Goal: Book appointment/travel/reservation

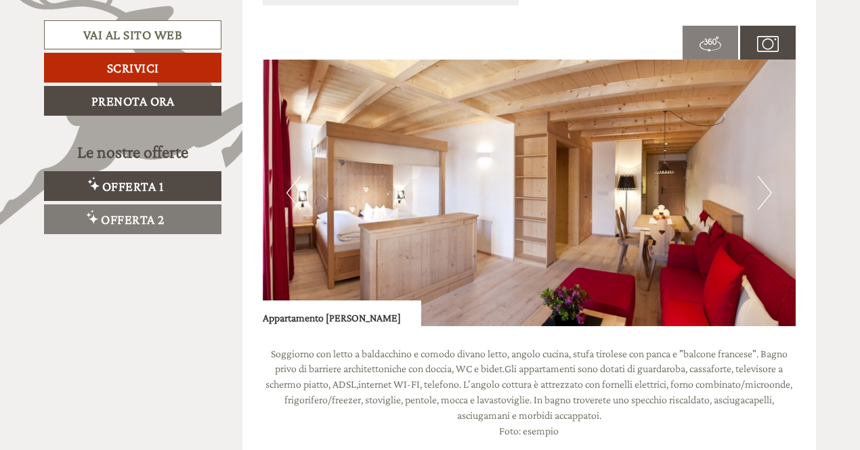
scroll to position [878, 0]
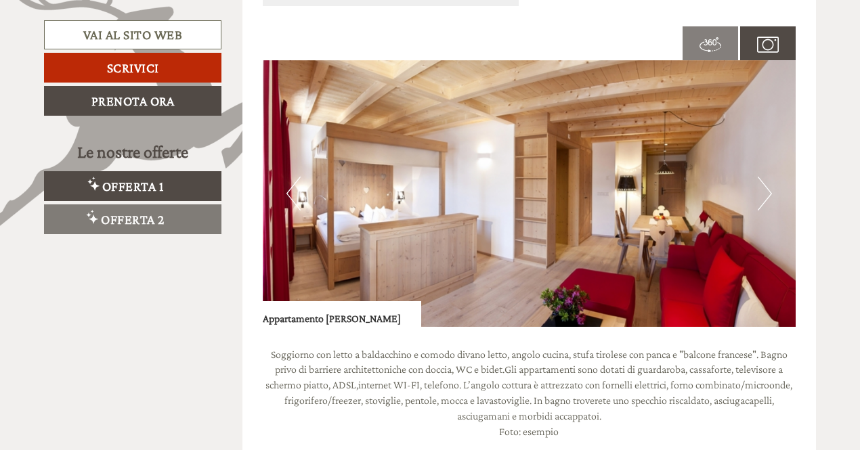
click at [756, 199] on img at bounding box center [530, 193] width 534 height 267
click at [765, 194] on button "Next" at bounding box center [765, 194] width 14 height 34
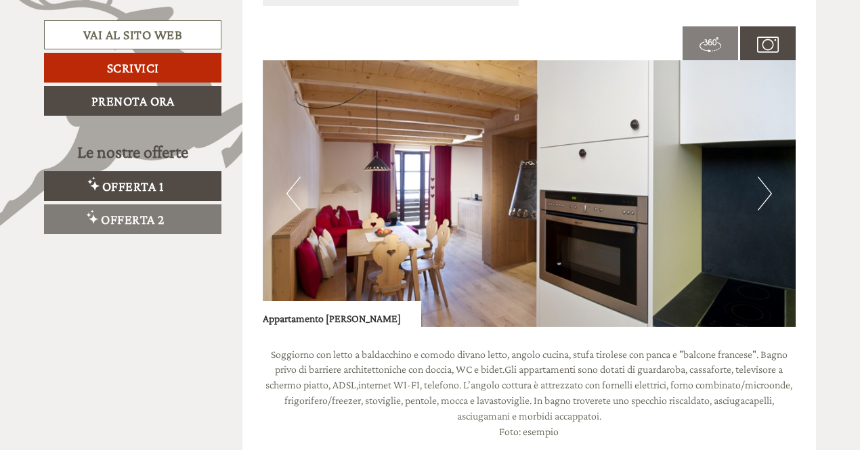
click at [767, 192] on button "Next" at bounding box center [765, 194] width 14 height 34
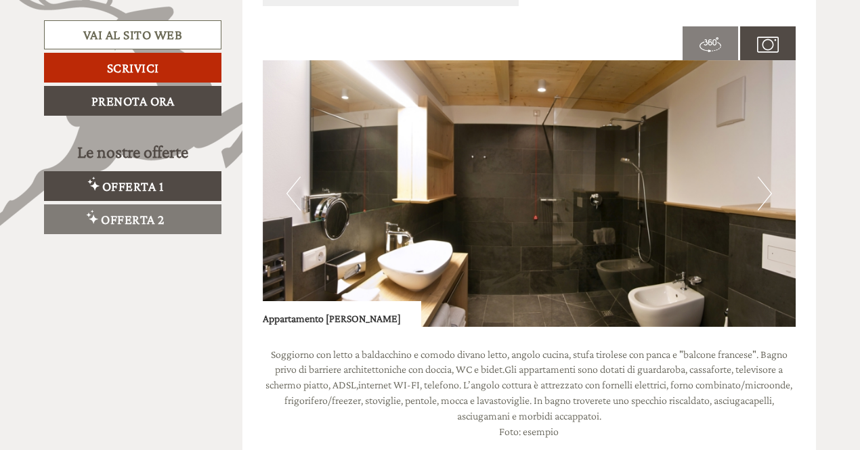
click at [767, 192] on button "Next" at bounding box center [765, 194] width 14 height 34
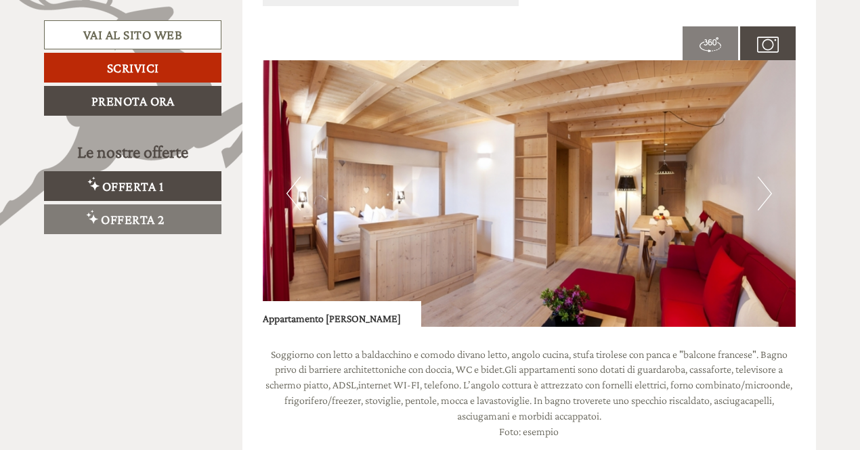
click at [292, 200] on button "Previous" at bounding box center [294, 194] width 14 height 34
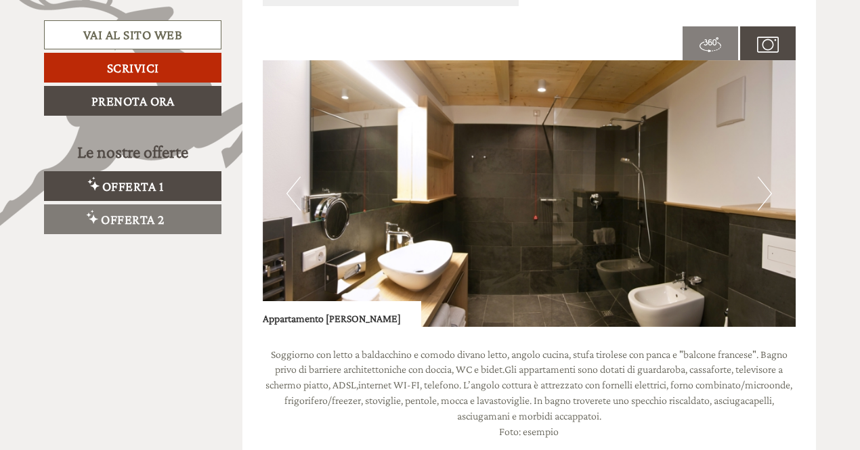
click at [763, 187] on button "Next" at bounding box center [765, 194] width 14 height 34
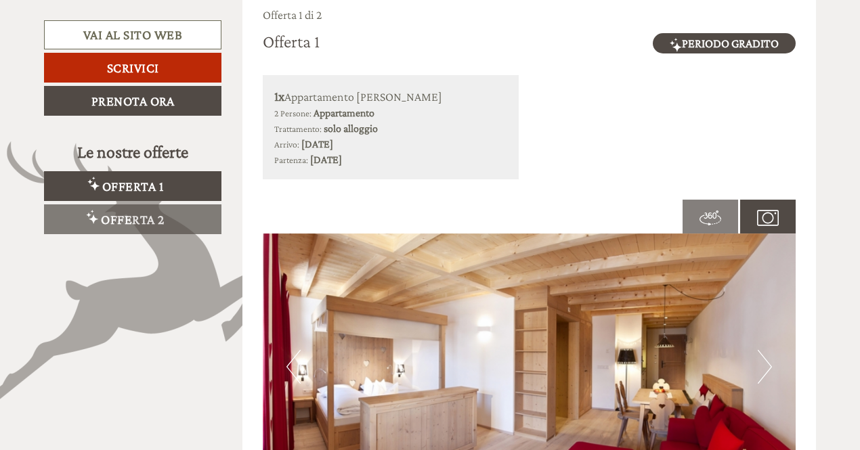
scroll to position [607, 0]
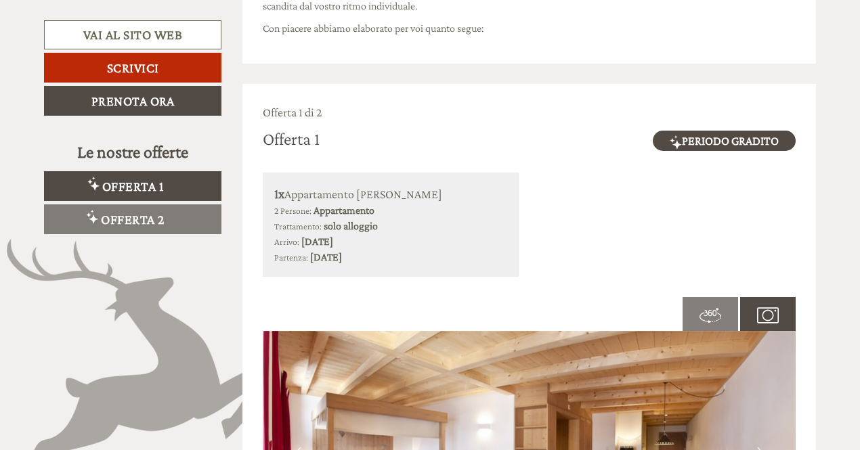
click at [709, 311] on img at bounding box center [711, 316] width 22 height 22
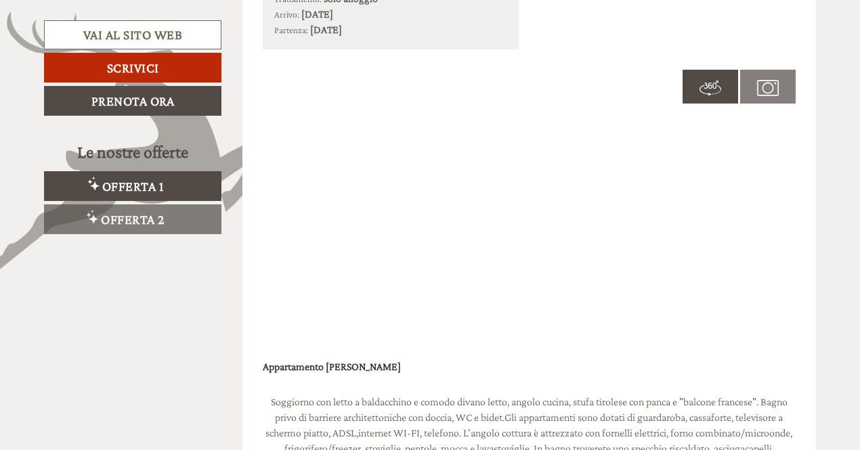
scroll to position [878, 0]
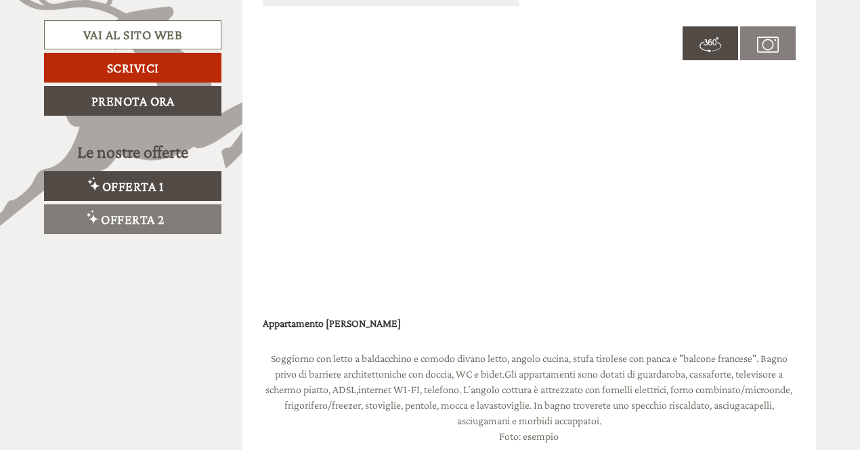
click at [769, 43] on img at bounding box center [768, 45] width 22 height 22
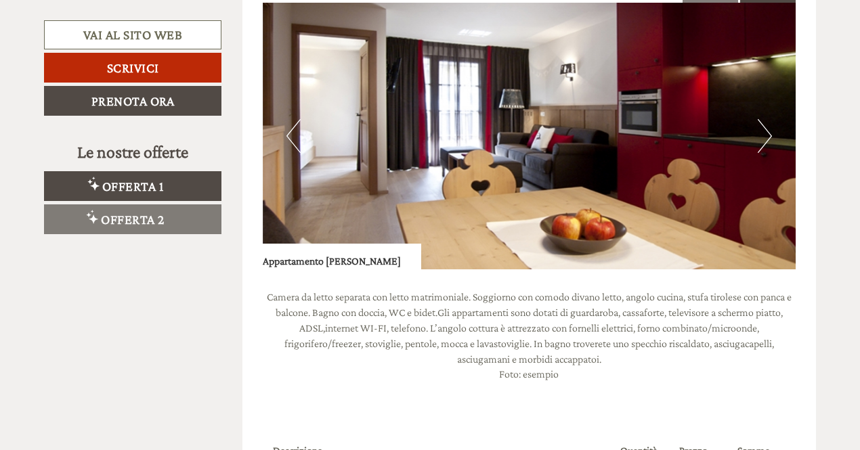
scroll to position [1894, 0]
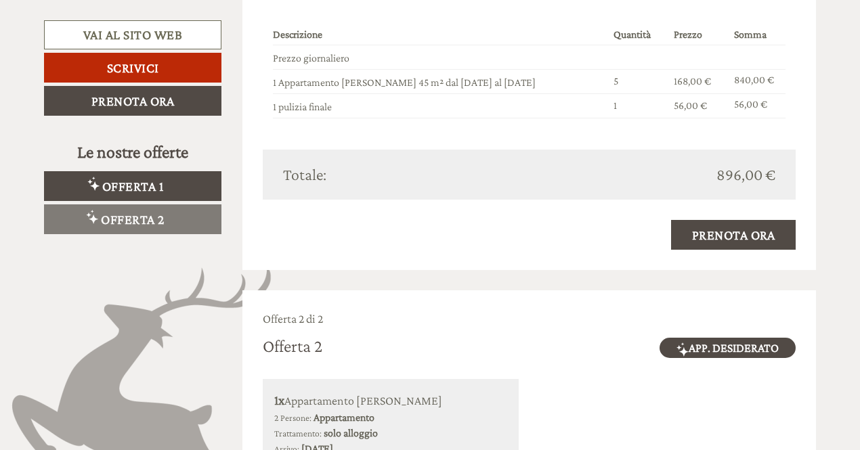
click at [148, 181] on span "Offerta 1" at bounding box center [133, 186] width 62 height 15
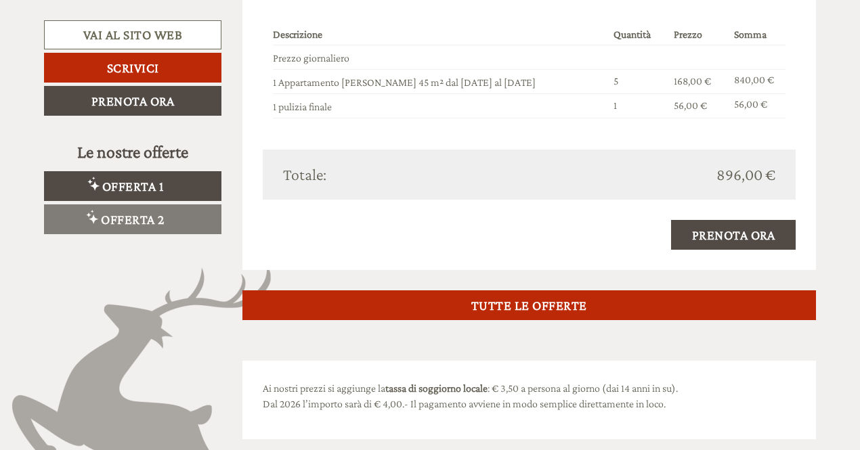
scroll to position [691, 0]
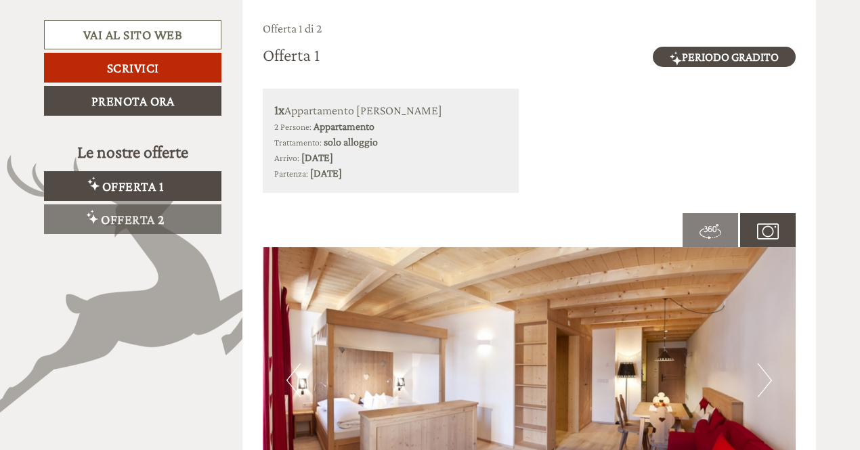
click at [148, 215] on span "Offerta 2" at bounding box center [133, 219] width 64 height 15
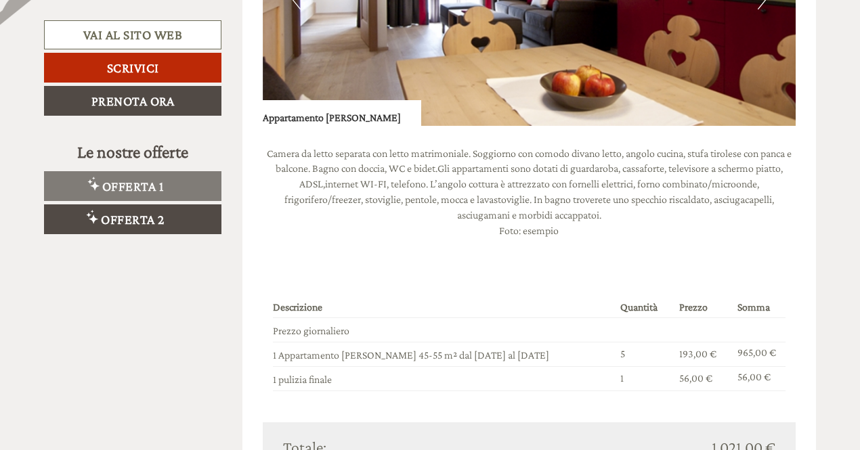
scroll to position [1165, 0]
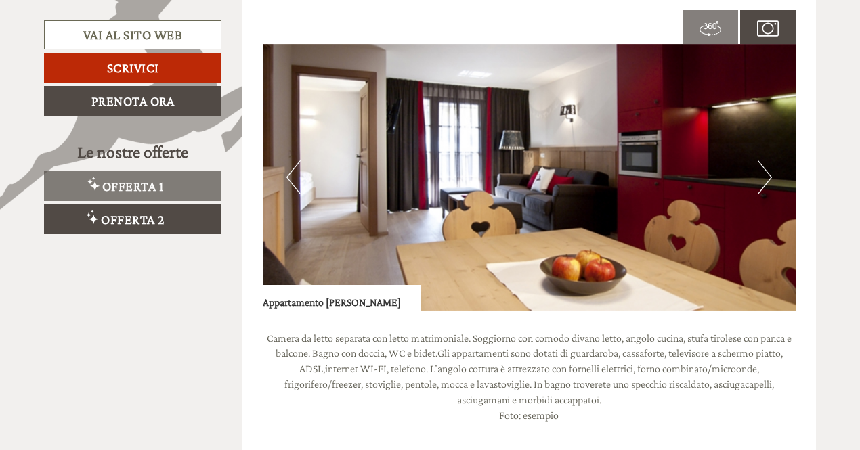
click at [142, 186] on span "Offerta 1" at bounding box center [133, 186] width 62 height 15
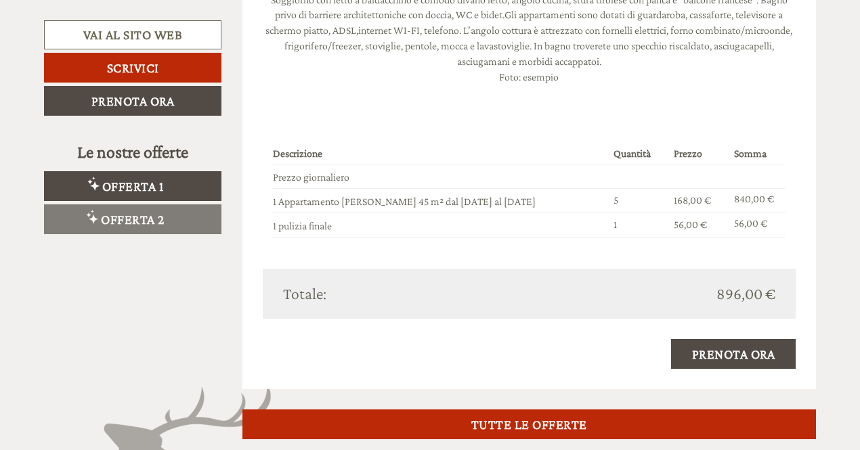
scroll to position [1300, 0]
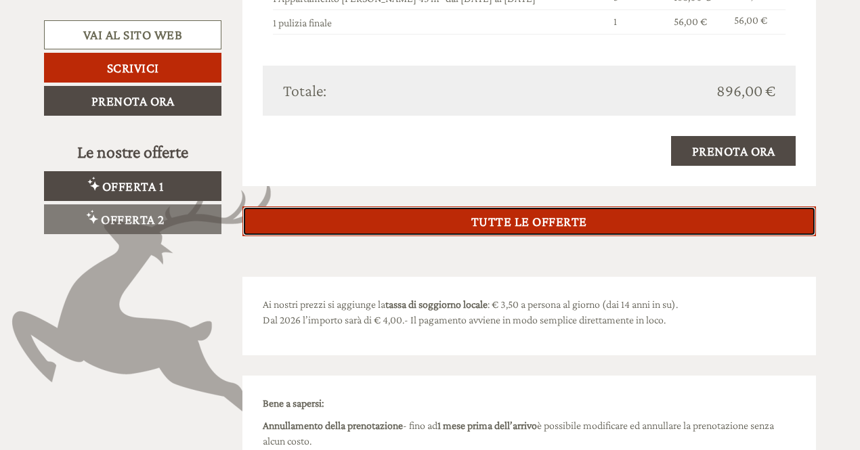
click at [553, 220] on link "TUTTE LE OFFERTE" at bounding box center [529, 222] width 574 height 30
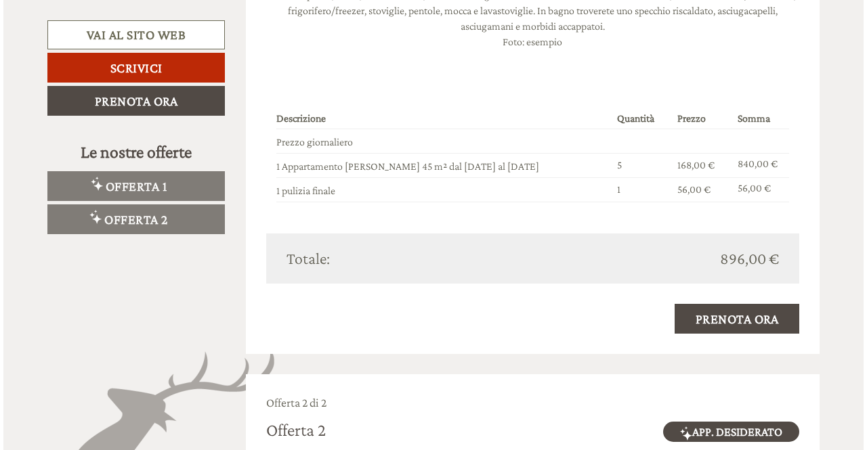
scroll to position [1287, 0]
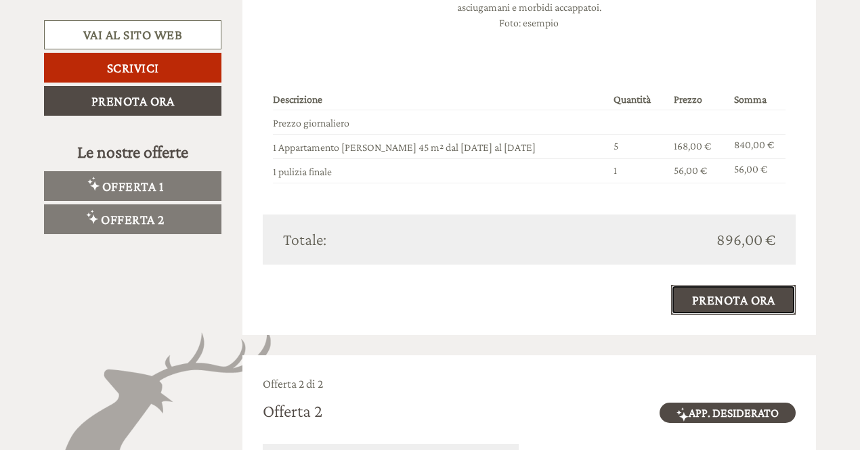
click at [747, 302] on link "Prenota ora" at bounding box center [733, 300] width 125 height 30
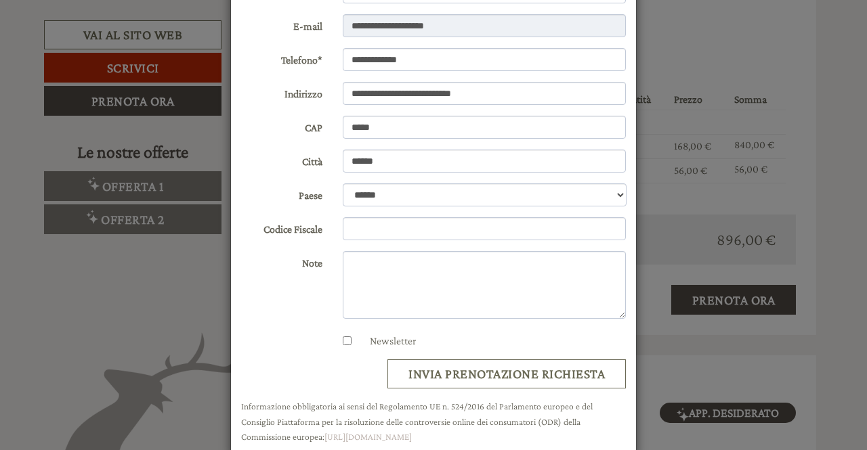
scroll to position [202, 0]
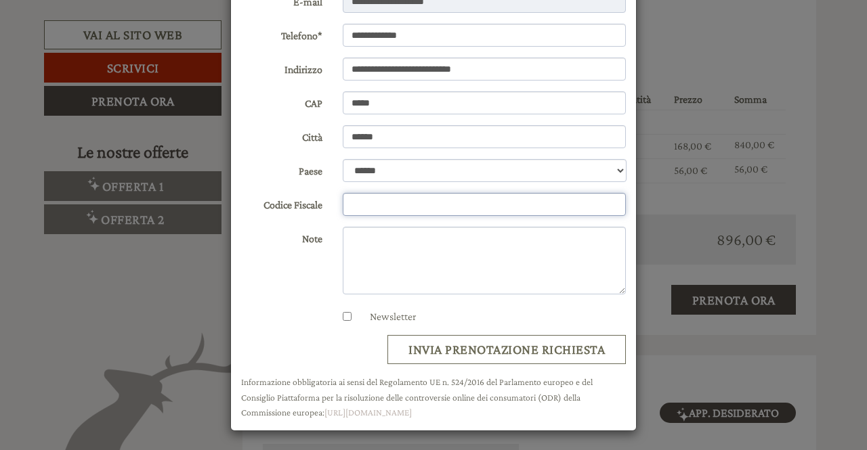
click at [394, 200] on input "Codice Fiscale" at bounding box center [485, 204] width 284 height 23
paste input "**********"
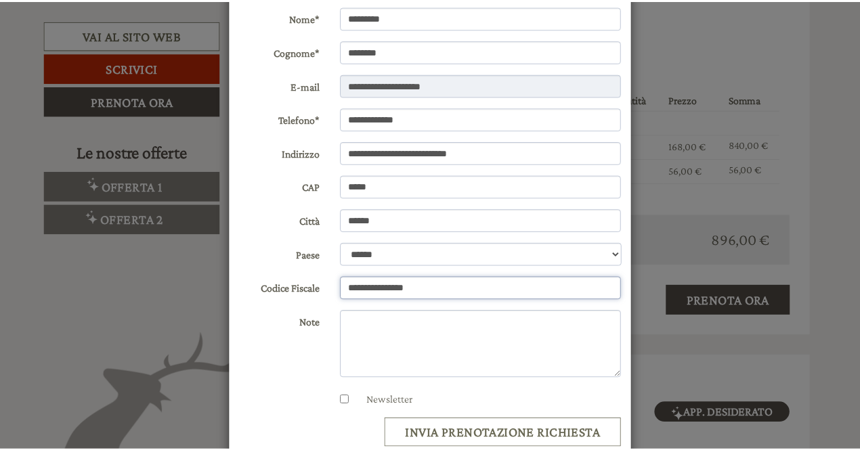
scroll to position [0, 0]
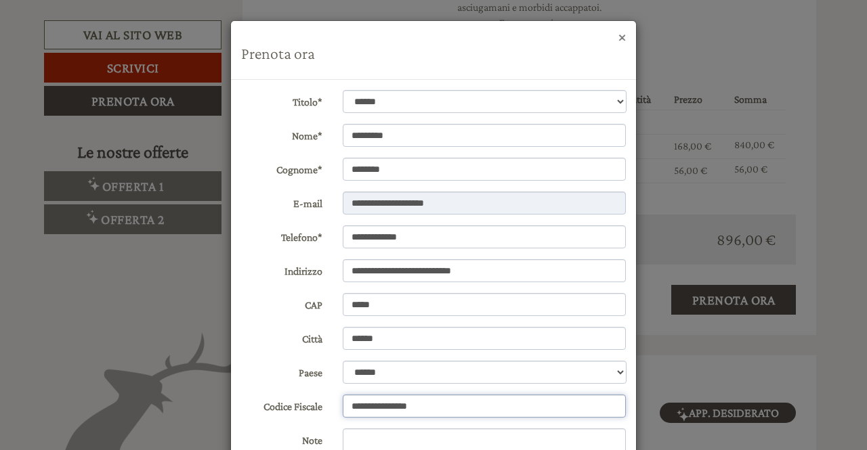
type input "**********"
click at [618, 39] on button "×" at bounding box center [621, 37] width 7 height 14
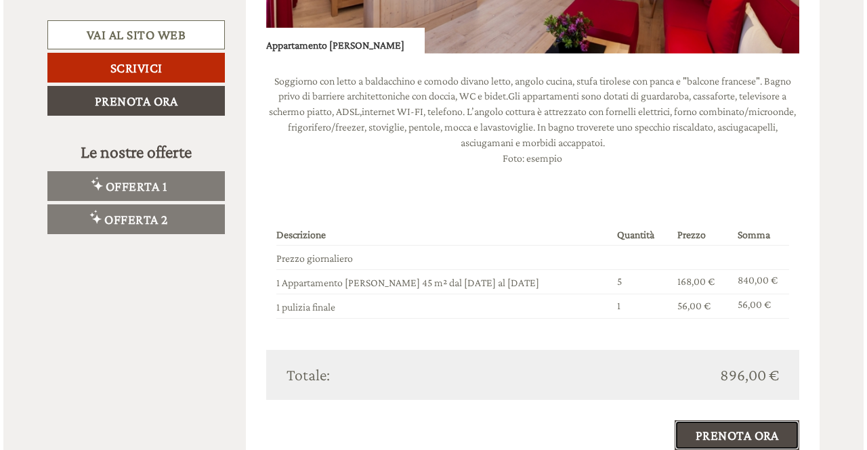
scroll to position [1219, 0]
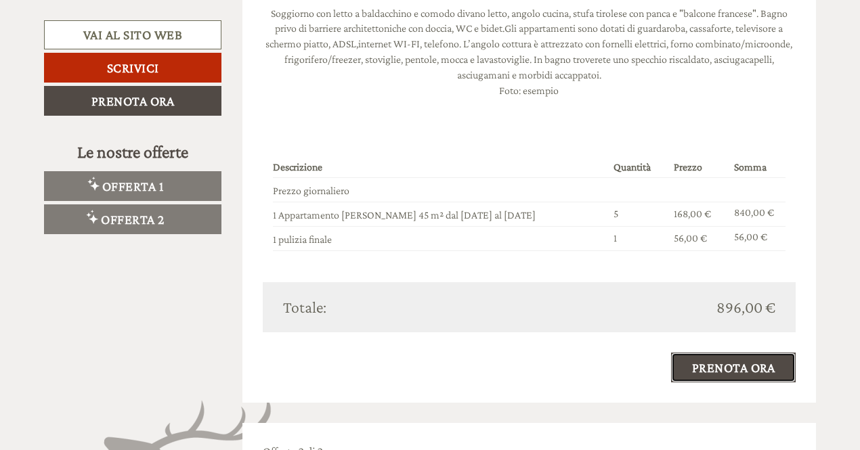
click at [722, 360] on link "Prenota ora" at bounding box center [733, 368] width 125 height 30
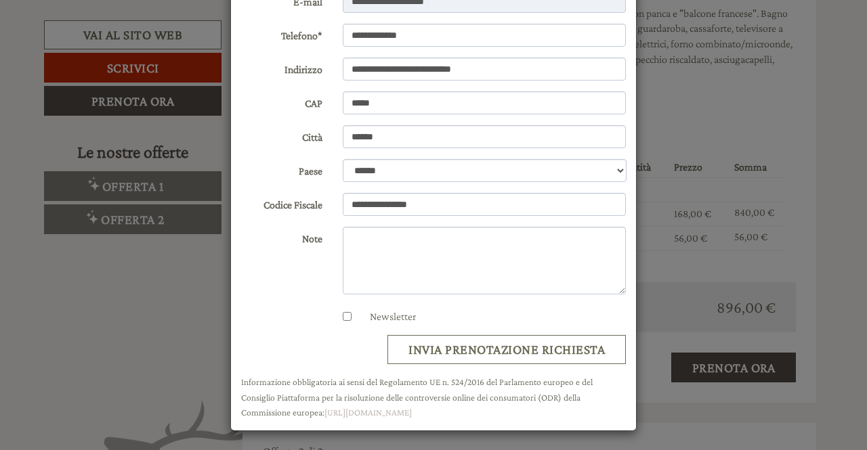
scroll to position [202, 0]
click at [520, 348] on button "invia prenotazione richiesta" at bounding box center [506, 349] width 238 height 29
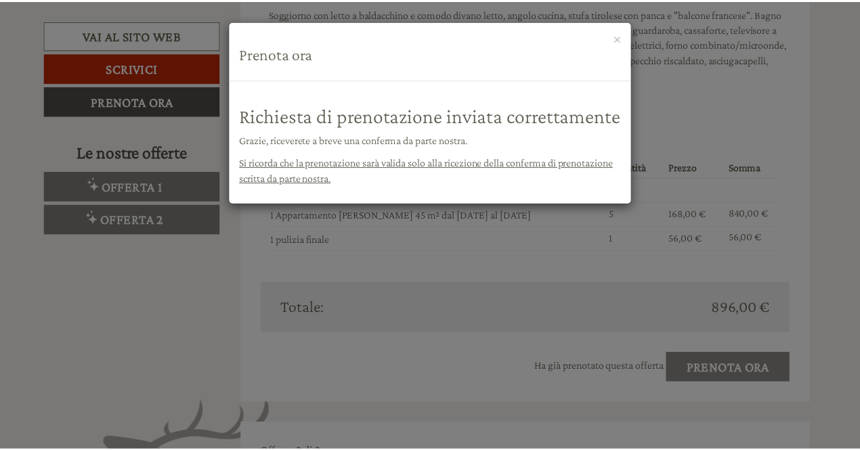
scroll to position [0, 0]
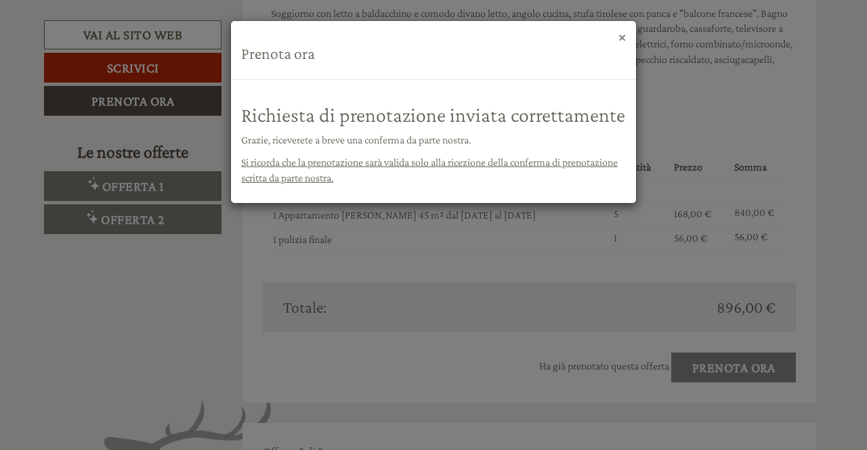
click at [624, 39] on button "×" at bounding box center [621, 37] width 7 height 14
